Goal: Information Seeking & Learning: Learn about a topic

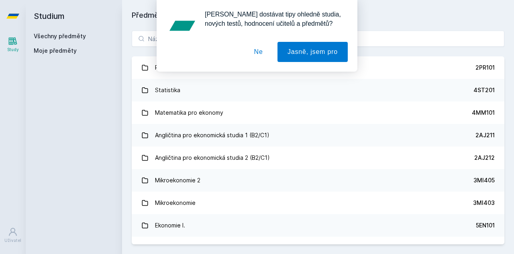
click at [257, 51] on button "Ne" at bounding box center [258, 52] width 29 height 20
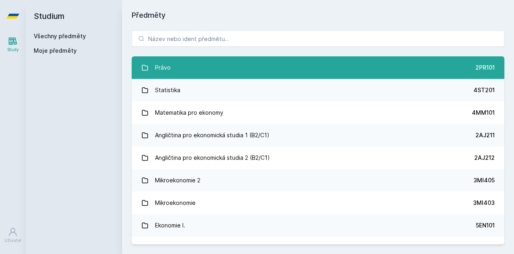
click at [168, 70] on div "Právo" at bounding box center [163, 67] width 16 height 16
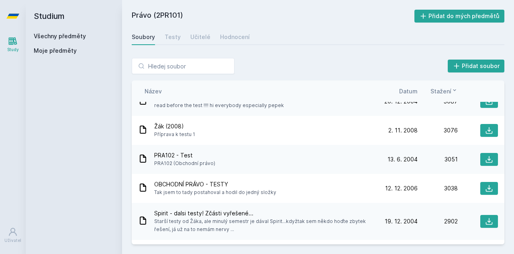
scroll to position [1050, 0]
click at [412, 90] on span "Datum" at bounding box center [408, 91] width 18 height 8
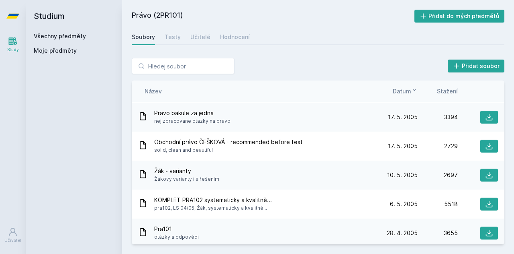
click at [412, 90] on icon at bounding box center [414, 90] width 6 height 6
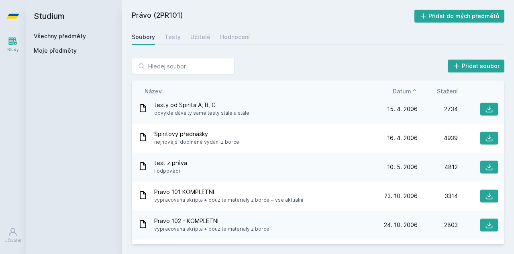
click at [413, 91] on icon at bounding box center [414, 90] width 6 height 6
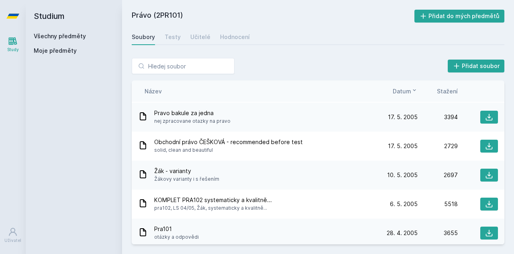
click at [413, 91] on icon at bounding box center [414, 90] width 6 height 6
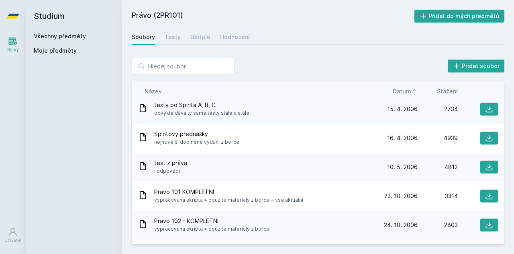
click at [414, 92] on icon at bounding box center [414, 90] width 6 height 6
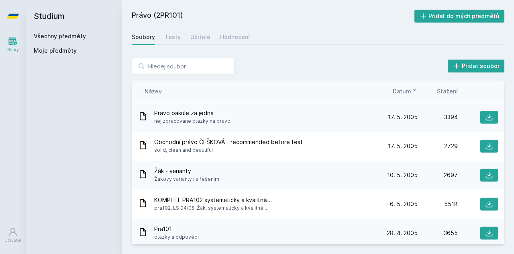
click at [414, 92] on icon at bounding box center [414, 90] width 6 height 6
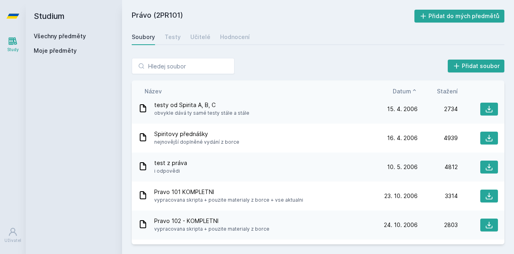
click at [162, 42] on div "Soubory Testy Učitelé Hodnocení" at bounding box center [318, 37] width 373 height 16
click at [169, 41] on div "Testy" at bounding box center [173, 37] width 16 height 8
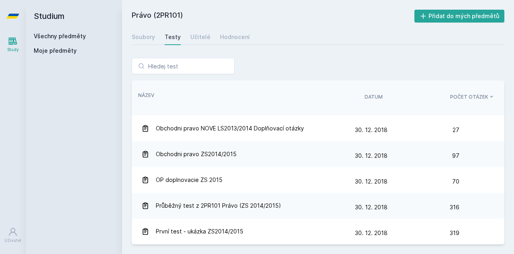
scroll to position [277, 0]
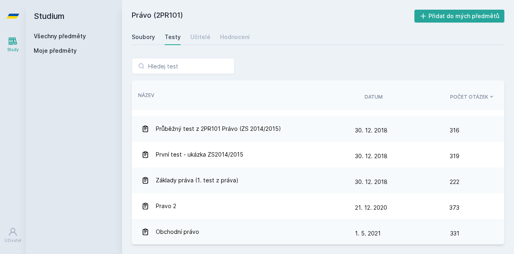
click at [146, 33] on div "Soubory" at bounding box center [143, 37] width 23 height 8
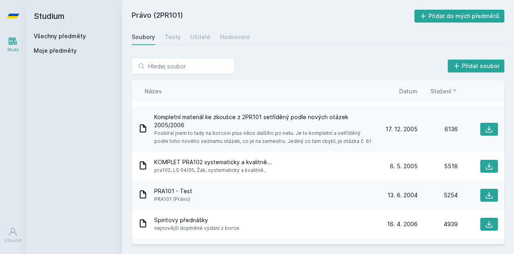
scroll to position [140, 0]
click at [456, 90] on icon at bounding box center [455, 90] width 6 height 6
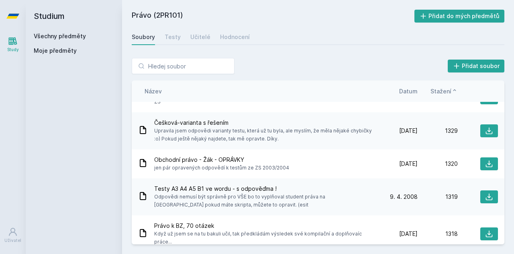
scroll to position [5963, 0]
